Goal: Transaction & Acquisition: Subscribe to service/newsletter

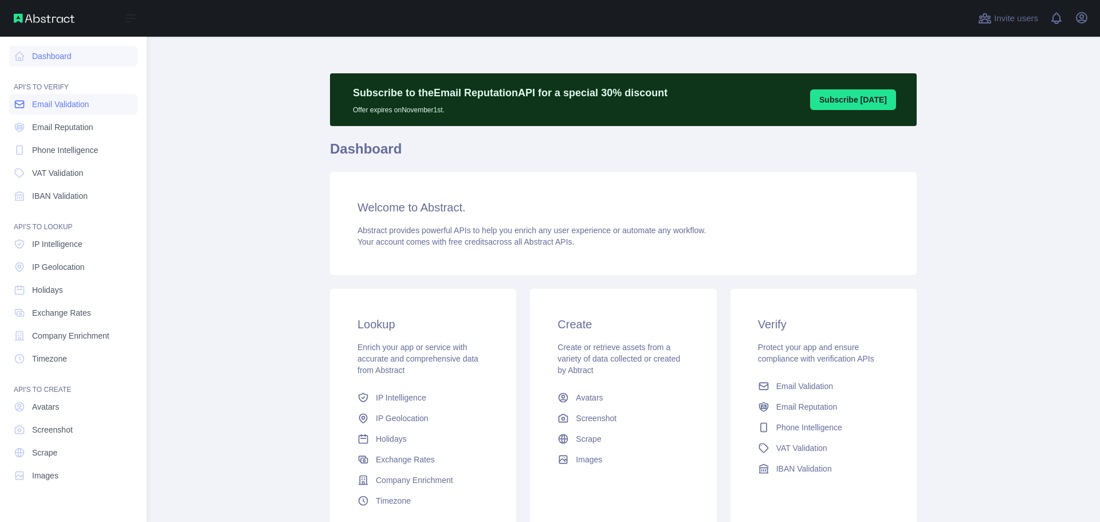
click at [52, 109] on span "Email Validation" at bounding box center [60, 104] width 57 height 11
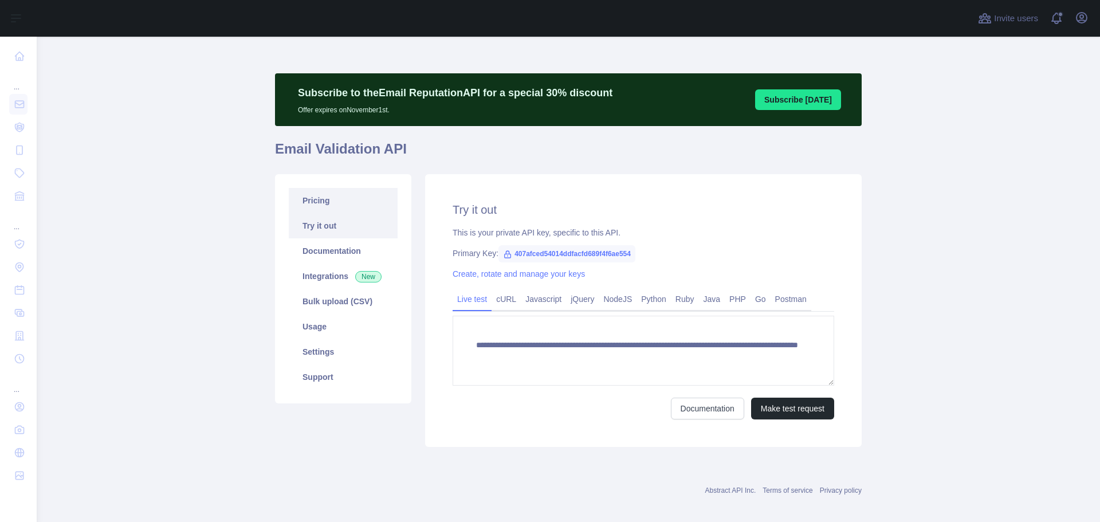
click at [315, 203] on link "Pricing" at bounding box center [343, 200] width 109 height 25
